Goal: Communication & Community: Ask a question

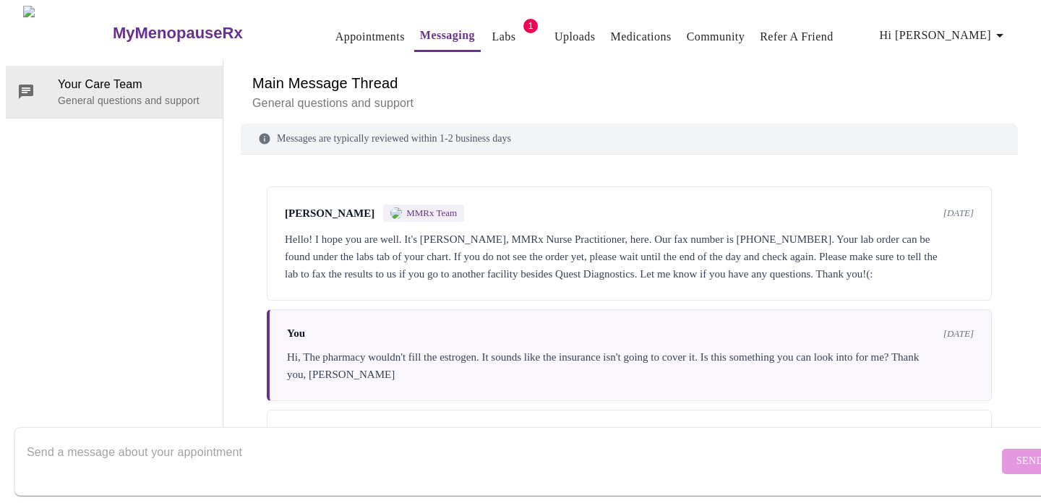
scroll to position [1621, 0]
